Goal: Book appointment/travel/reservation

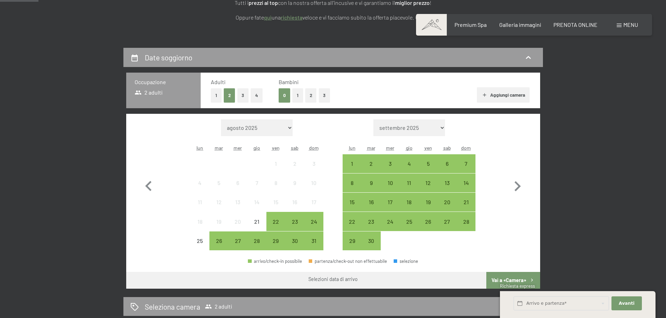
scroll to position [140, 0]
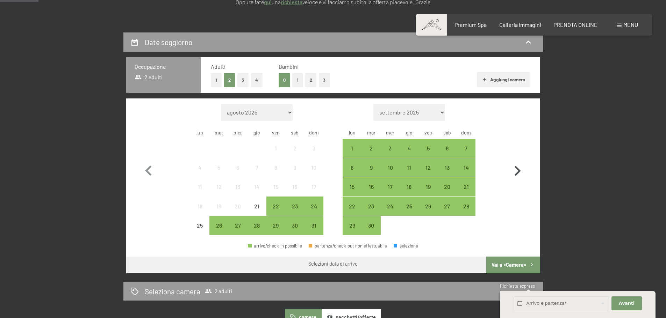
click at [515, 171] on icon "button" at bounding box center [517, 171] width 20 height 20
select select "2025-09-01"
select select "2025-10-01"
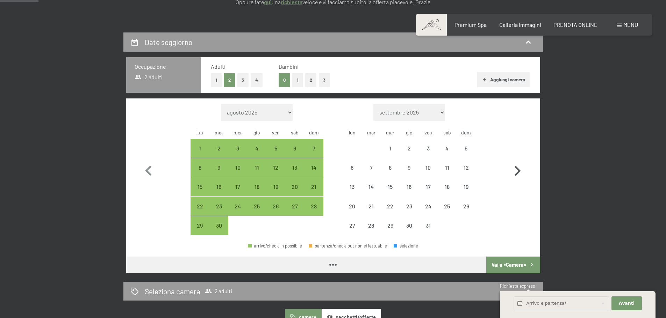
click at [515, 171] on icon "button" at bounding box center [517, 171] width 20 height 20
select select "2025-10-01"
select select "2025-11-01"
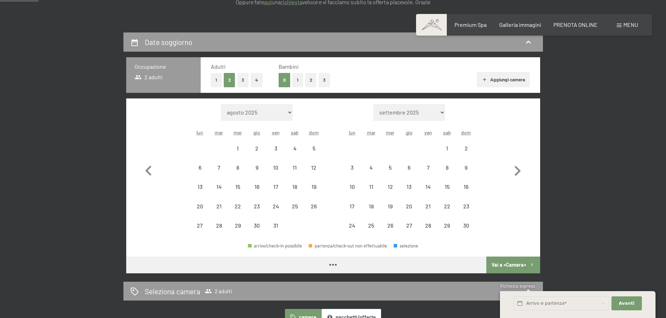
select select "2025-10-01"
select select "2025-11-01"
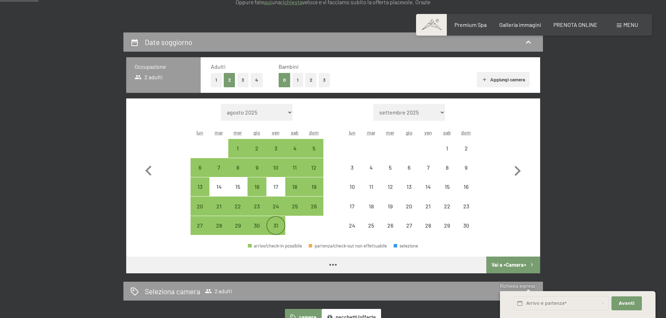
click at [276, 223] on div "31" at bounding box center [275, 231] width 17 height 17
select select "2025-10-01"
select select "2025-11-01"
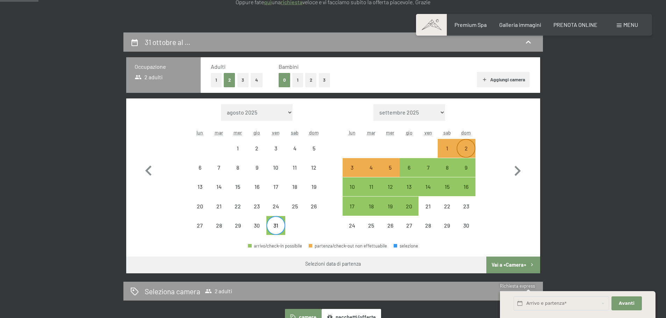
click at [467, 153] on div "2" at bounding box center [465, 154] width 17 height 17
select select "2025-10-01"
select select "2025-11-01"
